Goal: Book appointment/travel/reservation

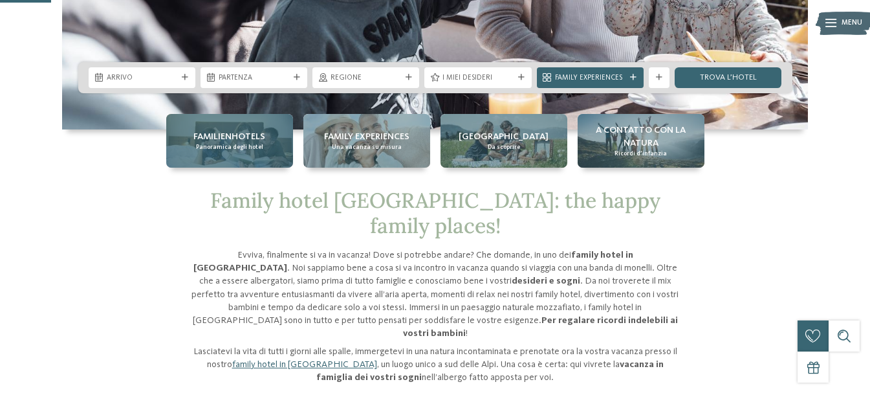
click at [243, 154] on div "Familienhotels Panoramica degli hotel" at bounding box center [229, 141] width 127 height 54
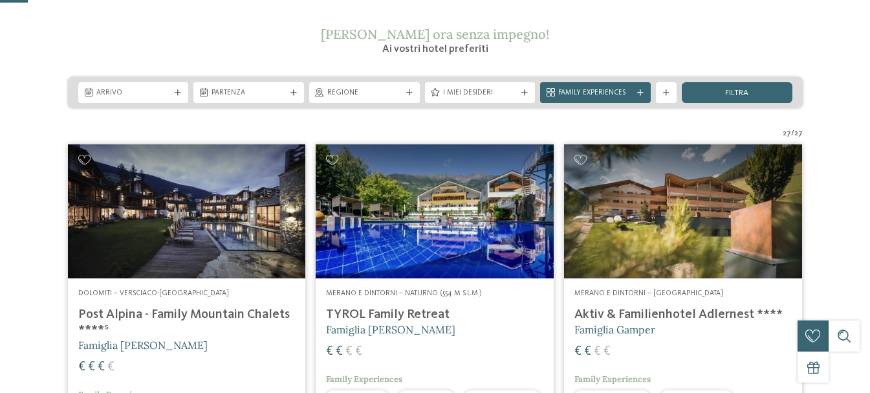
scroll to position [194, 0]
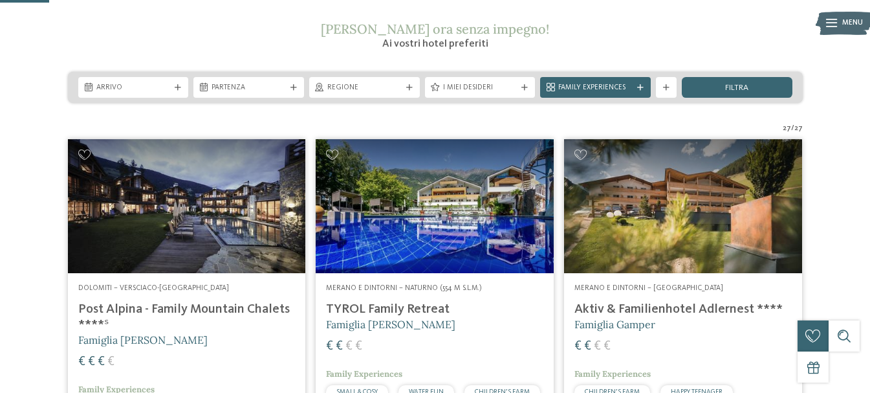
click at [416, 212] on img at bounding box center [435, 206] width 238 height 134
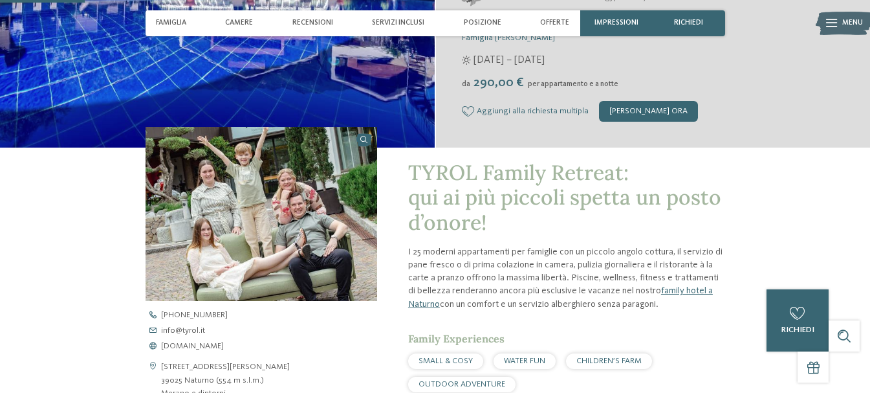
scroll to position [65, 0]
